Goal: Task Accomplishment & Management: Complete application form

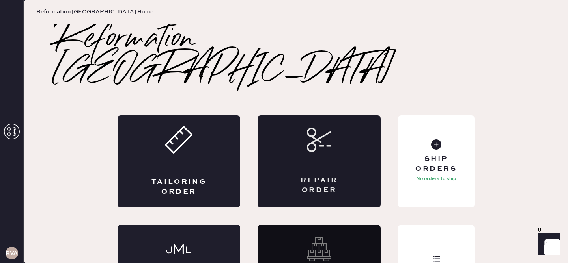
click at [303, 116] on div "Repair Order" at bounding box center [318, 162] width 123 height 92
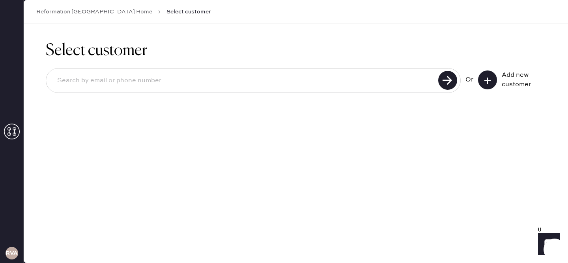
click at [494, 81] on button at bounding box center [487, 80] width 19 height 19
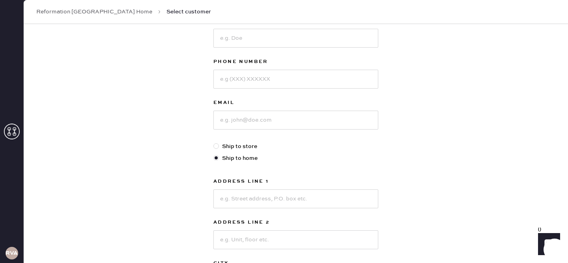
scroll to position [100, 0]
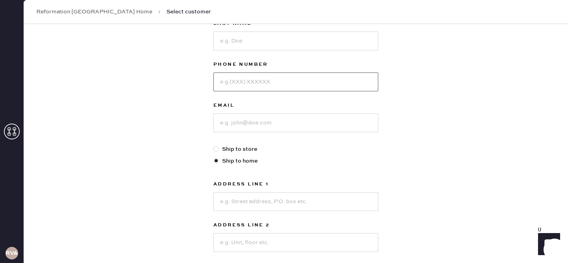
click at [308, 89] on input at bounding box center [295, 82] width 165 height 19
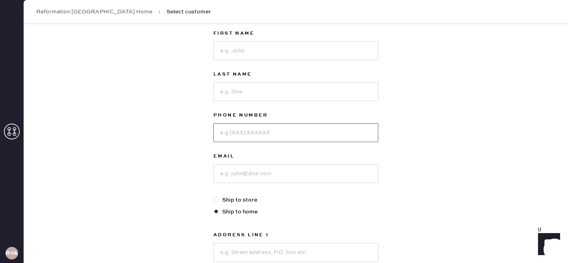
scroll to position [47, 0]
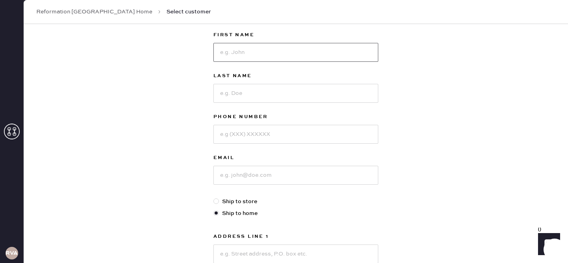
click at [278, 50] on input at bounding box center [295, 52] width 165 height 19
type input "Ella"
click at [265, 97] on input at bounding box center [295, 93] width 165 height 19
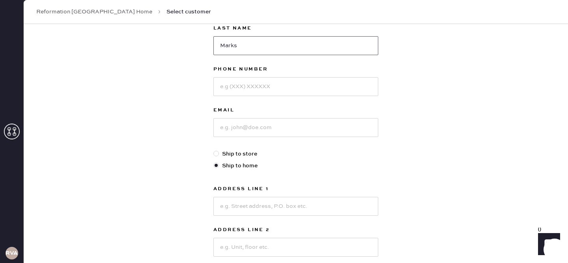
type input "Marks"
click at [239, 155] on label "Ship to store" at bounding box center [295, 154] width 165 height 9
click at [214, 150] on input "Ship to store" at bounding box center [213, 150] width 0 height 0
radio input "true"
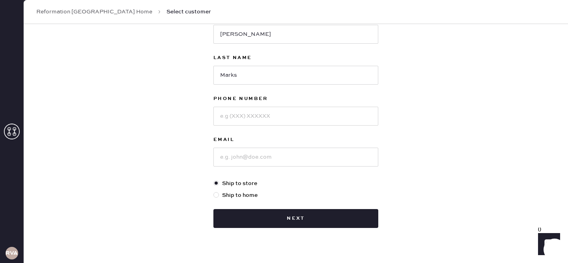
scroll to position [69, 0]
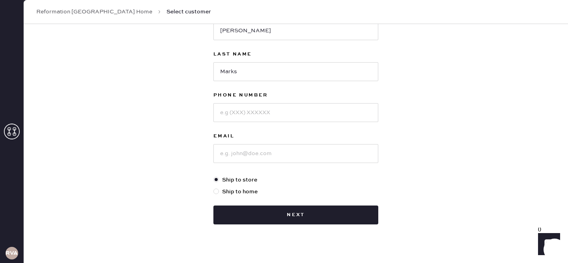
click at [231, 193] on label "Ship to home" at bounding box center [295, 192] width 165 height 9
click at [214, 188] on input "Ship to home" at bounding box center [213, 188] width 0 height 0
radio input "true"
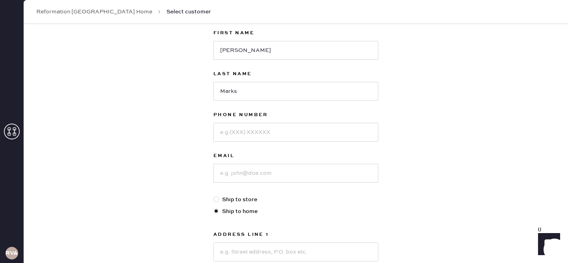
scroll to position [48, 0]
click at [255, 129] on input at bounding box center [295, 133] width 165 height 19
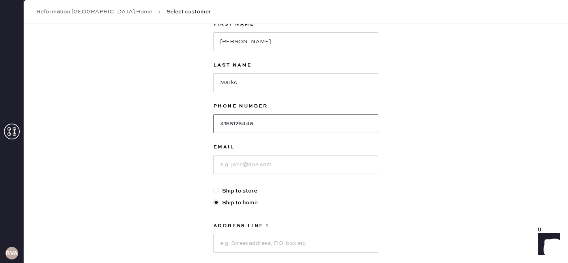
scroll to position [56, 0]
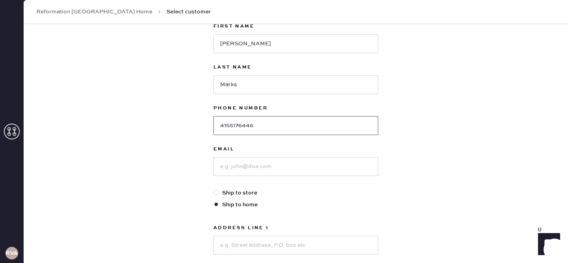
type input "4155176446"
click at [236, 164] on input at bounding box center [295, 166] width 165 height 19
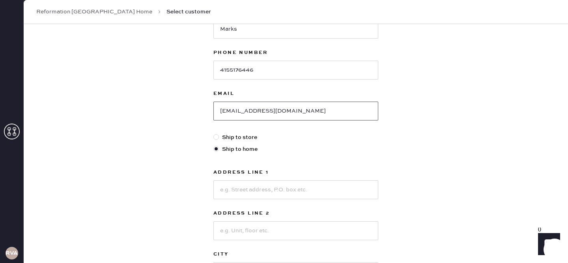
scroll to position [114, 0]
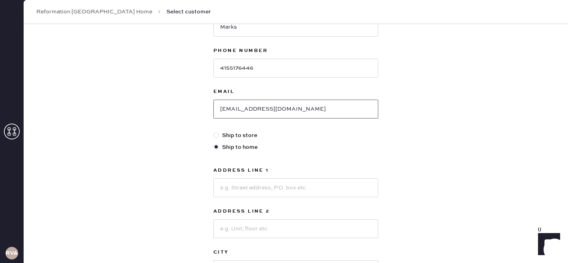
type input "ellammarks@gmail.com"
click at [224, 188] on input at bounding box center [295, 188] width 165 height 19
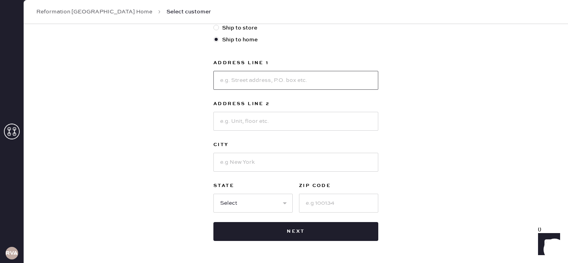
scroll to position [216, 0]
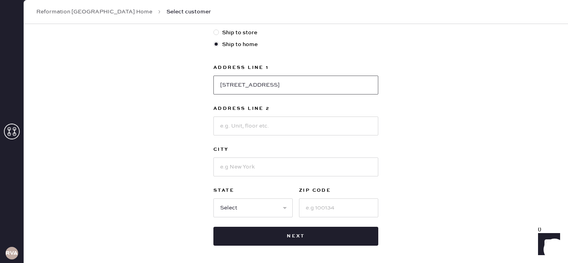
type input "1037 Church St."
click at [260, 167] on input at bounding box center [295, 167] width 165 height 19
type input "San Francisco"
click at [234, 207] on select "Select AK AL AR AZ CA CO CT DC DE FL GA HI IA ID IL IN KS KY LA MA MD ME MI MN …" at bounding box center [252, 208] width 79 height 19
select select "CA"
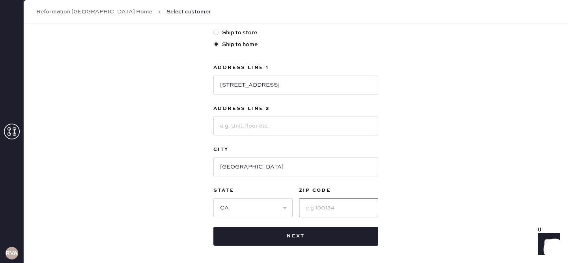
click at [320, 205] on input at bounding box center [338, 208] width 79 height 19
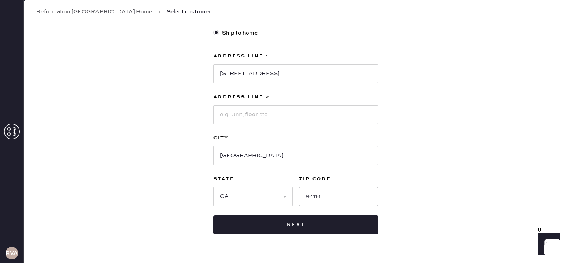
scroll to position [229, 0]
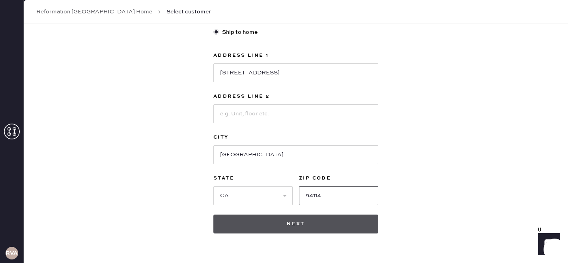
type input "94114"
click at [303, 232] on button "Next" at bounding box center [295, 224] width 165 height 19
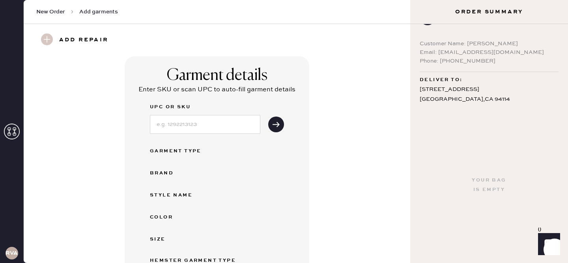
scroll to position [26, 0]
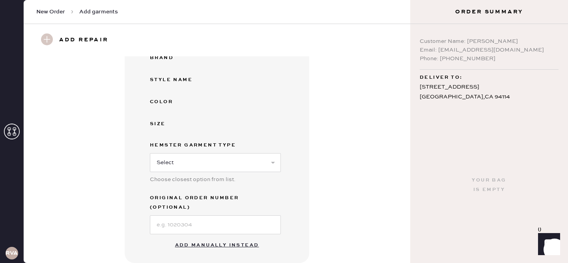
click at [226, 238] on button "Add manually instead" at bounding box center [216, 246] width 93 height 16
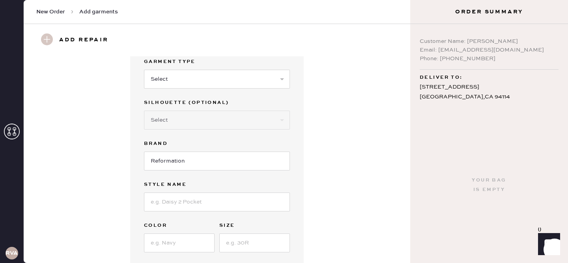
scroll to position [0, 0]
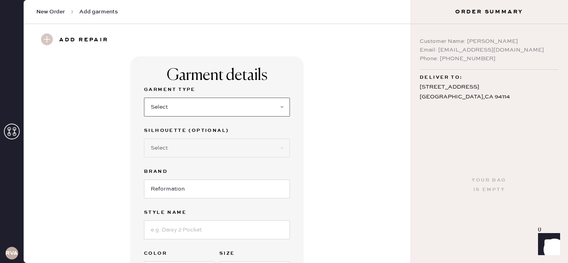
click at [172, 103] on select "Select Basic Skirt Jeans Leggings Pants Shorts Basic Sleeved Dress Basic Sleeve…" at bounding box center [217, 107] width 146 height 19
select select "4"
click at [175, 151] on select "Select Joggers Shorts Cropped Flare Boot Cut Straight Skinny Other" at bounding box center [217, 148] width 146 height 19
select select "11"
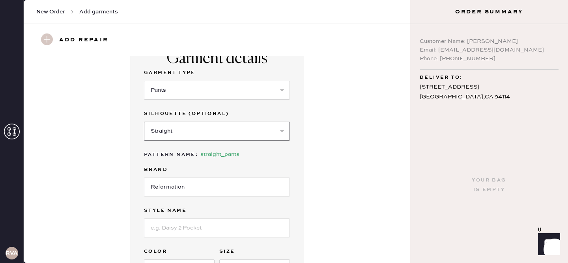
scroll to position [18, 0]
click at [186, 229] on input at bounding box center [217, 227] width 146 height 19
type input "Vida Low Rise Pants"
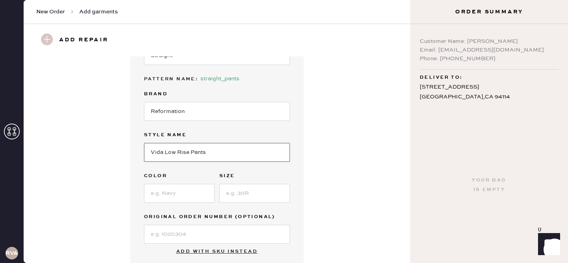
scroll to position [97, 0]
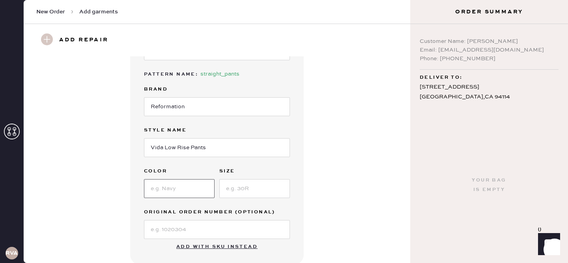
click at [197, 194] on input at bounding box center [179, 188] width 71 height 19
type input "Black"
click at [239, 193] on input at bounding box center [254, 188] width 71 height 19
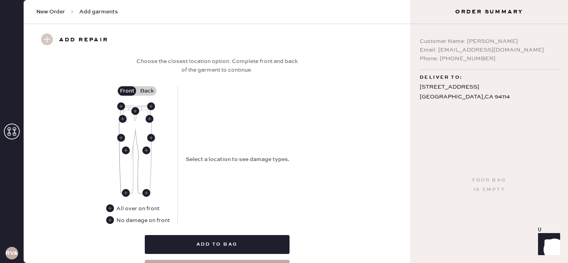
scroll to position [354, 0]
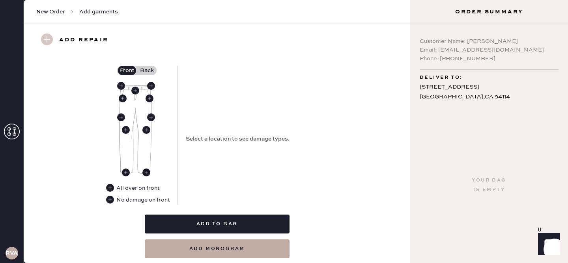
type input "6"
click at [144, 173] on use at bounding box center [146, 173] width 8 height 8
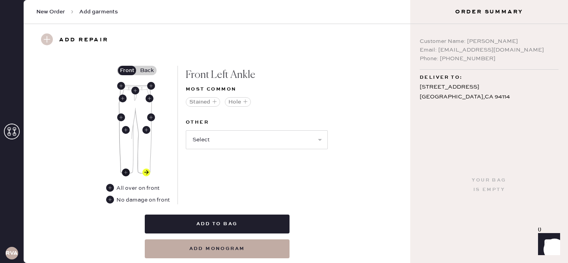
click at [126, 171] on use at bounding box center [126, 173] width 8 height 8
click at [226, 137] on select "Select Broken / Ripped Hem Broken Beads Broken Belt Loop Broken Button Broken E…" at bounding box center [257, 139] width 142 height 19
select select "1706"
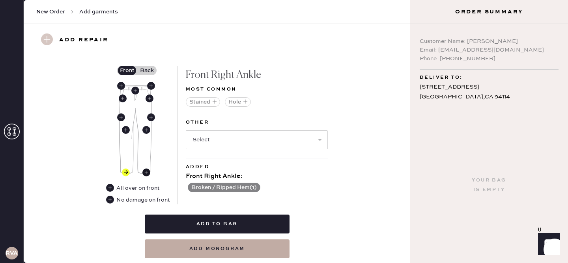
click at [146, 171] on use at bounding box center [146, 173] width 8 height 8
click at [227, 132] on select "Select Broken / Ripped Hem Broken Beads Broken Belt Loop Broken Button Broken E…" at bounding box center [257, 139] width 142 height 19
select select "1706"
select select
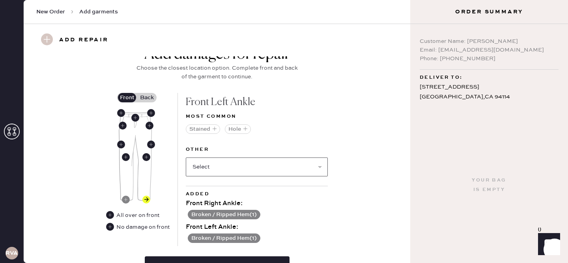
scroll to position [304, 0]
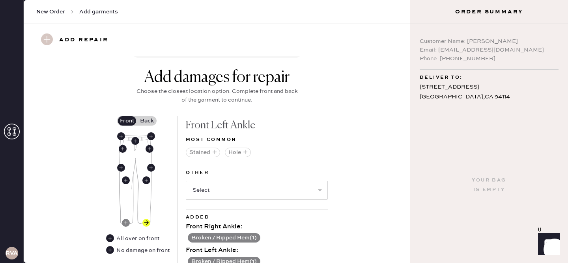
click at [145, 119] on label "Back" at bounding box center [147, 120] width 20 height 9
click at [147, 121] on input "Back" at bounding box center [147, 121] width 0 height 0
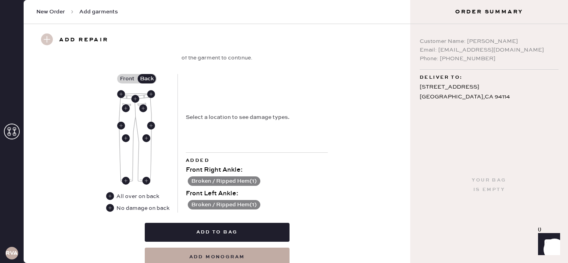
scroll to position [348, 0]
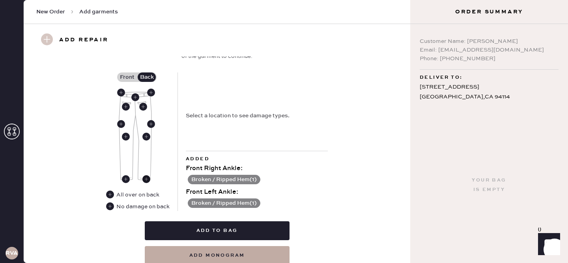
click at [147, 178] on use at bounding box center [146, 179] width 8 height 8
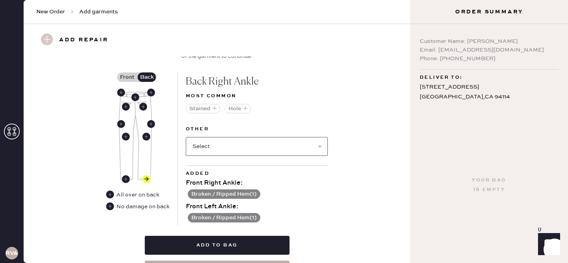
click at [244, 143] on select "Select Broken / Ripped Hem Broken Beads Broken Belt Loop Broken Button Broken E…" at bounding box center [257, 146] width 142 height 19
select select "1706"
select select
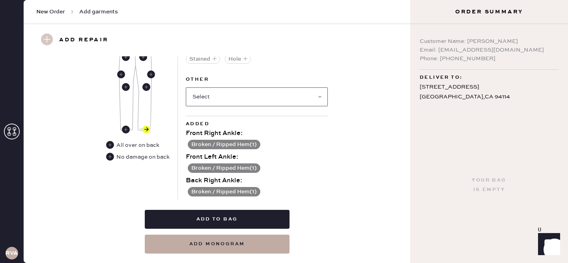
scroll to position [416, 0]
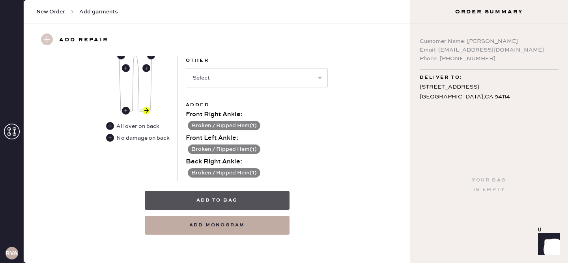
click at [230, 198] on button "Add to bag" at bounding box center [217, 200] width 145 height 19
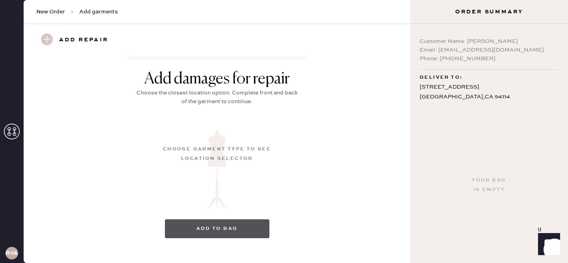
scroll to position [11, 0]
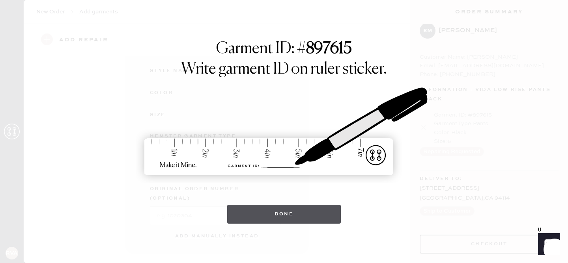
click at [266, 224] on button "Done" at bounding box center [284, 214] width 114 height 19
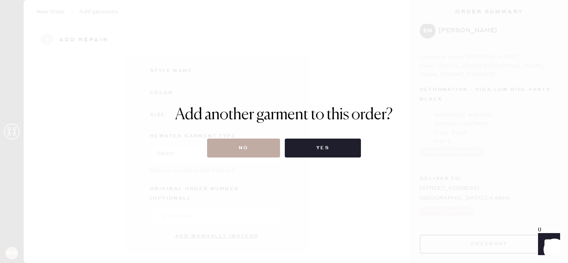
click at [240, 145] on button "No" at bounding box center [243, 148] width 73 height 19
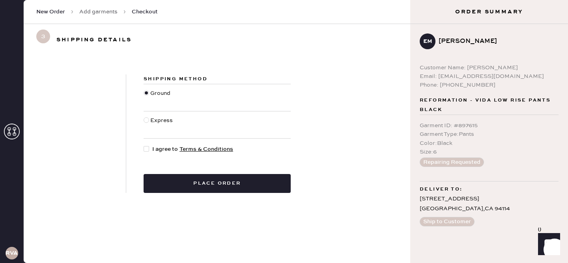
click at [160, 120] on div "Express" at bounding box center [162, 124] width 24 height 17
click at [144, 117] on input "Express" at bounding box center [144, 116] width 0 height 0
radio input "true"
click at [147, 149] on div at bounding box center [147, 149] width 6 height 6
click at [144, 145] on input "I agree to Terms & Conditions" at bounding box center [144, 145] width 0 height 0
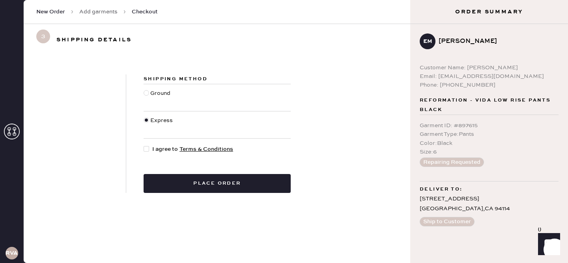
checkbox input "true"
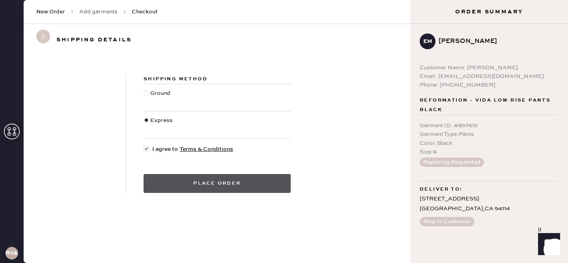
click at [165, 179] on button "Place order" at bounding box center [217, 183] width 147 height 19
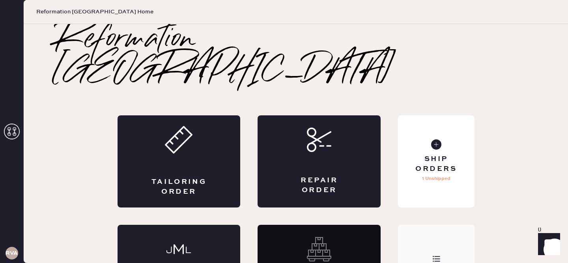
scroll to position [22, 0]
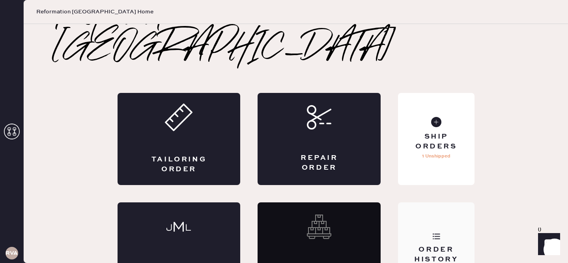
click at [417, 236] on div "Order History" at bounding box center [436, 249] width 76 height 92
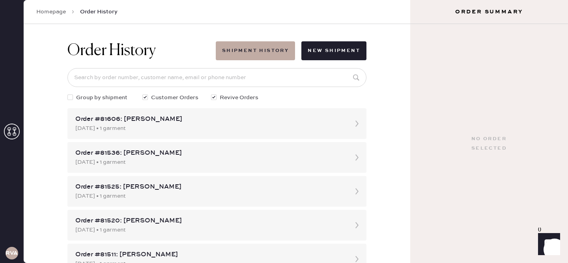
click at [217, 98] on div at bounding box center [215, 97] width 9 height 9
click at [211, 94] on input "Revive Orders" at bounding box center [211, 93] width 0 height 0
checkbox input "false"
click at [210, 80] on input at bounding box center [216, 77] width 299 height 19
type input "[EMAIL_ADDRESS][DOMAIN_NAME]"
